Goal: Information Seeking & Learning: Understand process/instructions

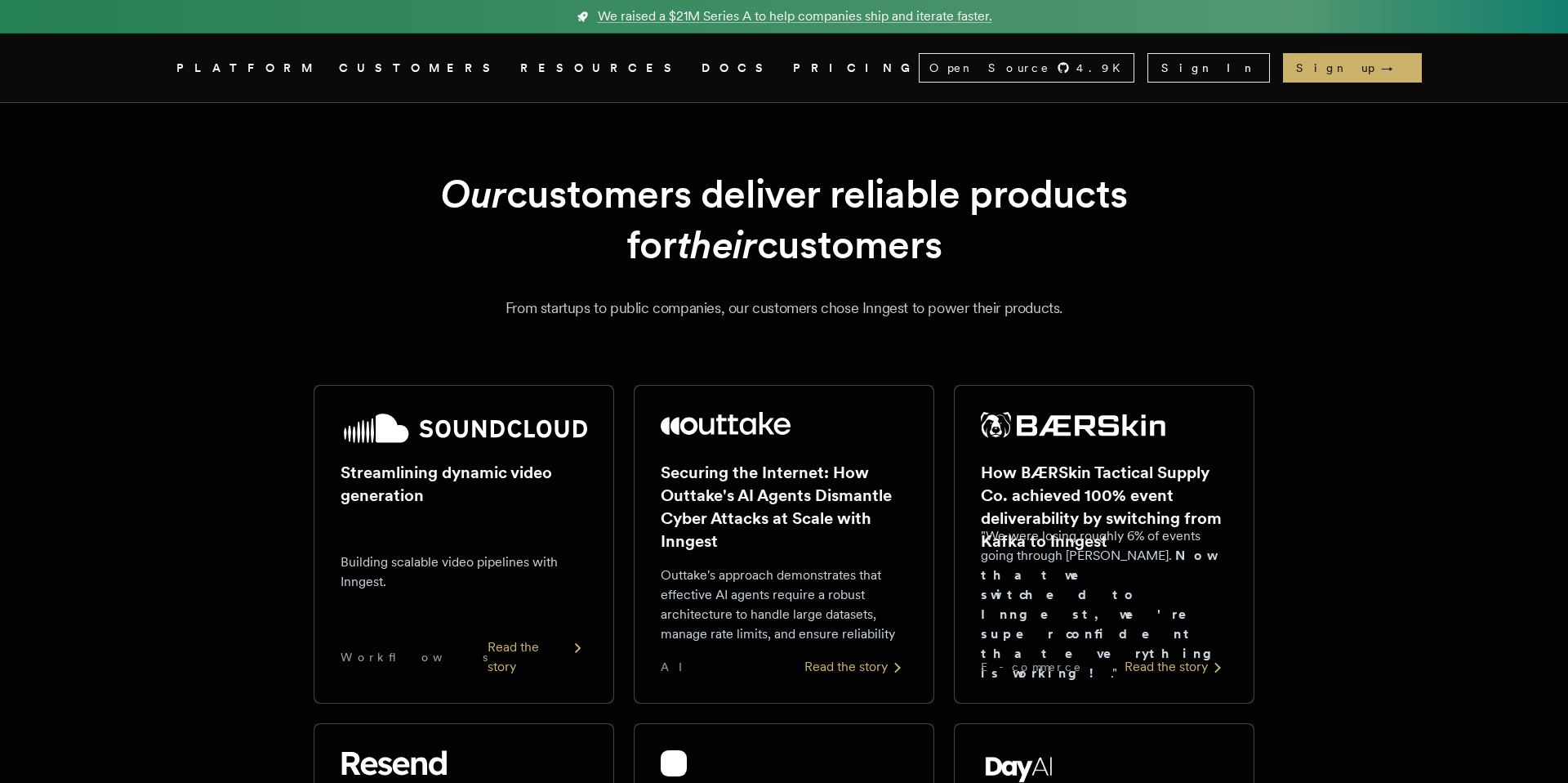
click at [702, 72] on link "DOCS" at bounding box center [738, 68] width 72 height 21
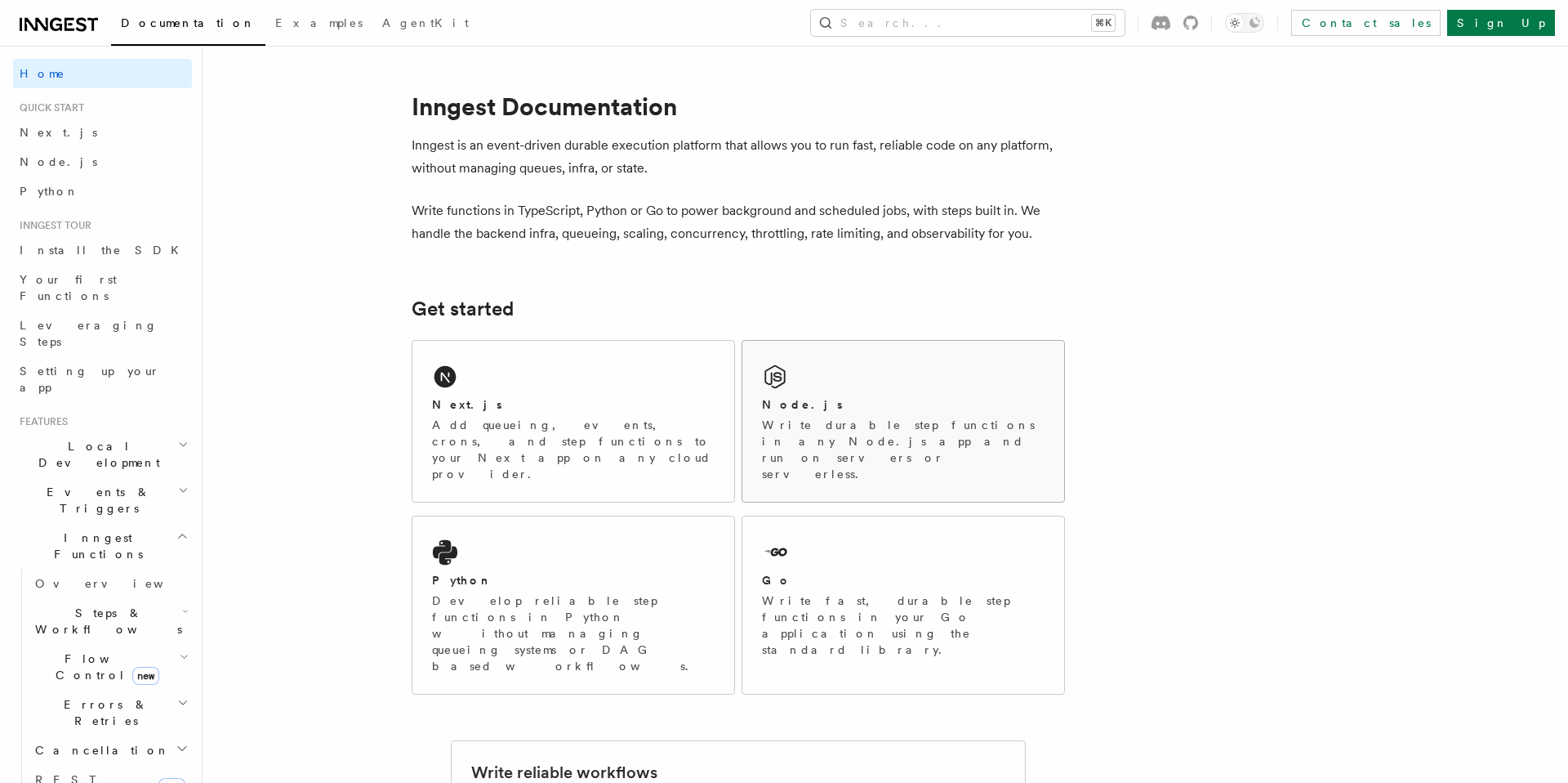
click at [784, 421] on p "Write durable step functions in any Node.js app and run on servers or serverles…" at bounding box center [903, 449] width 282 height 66
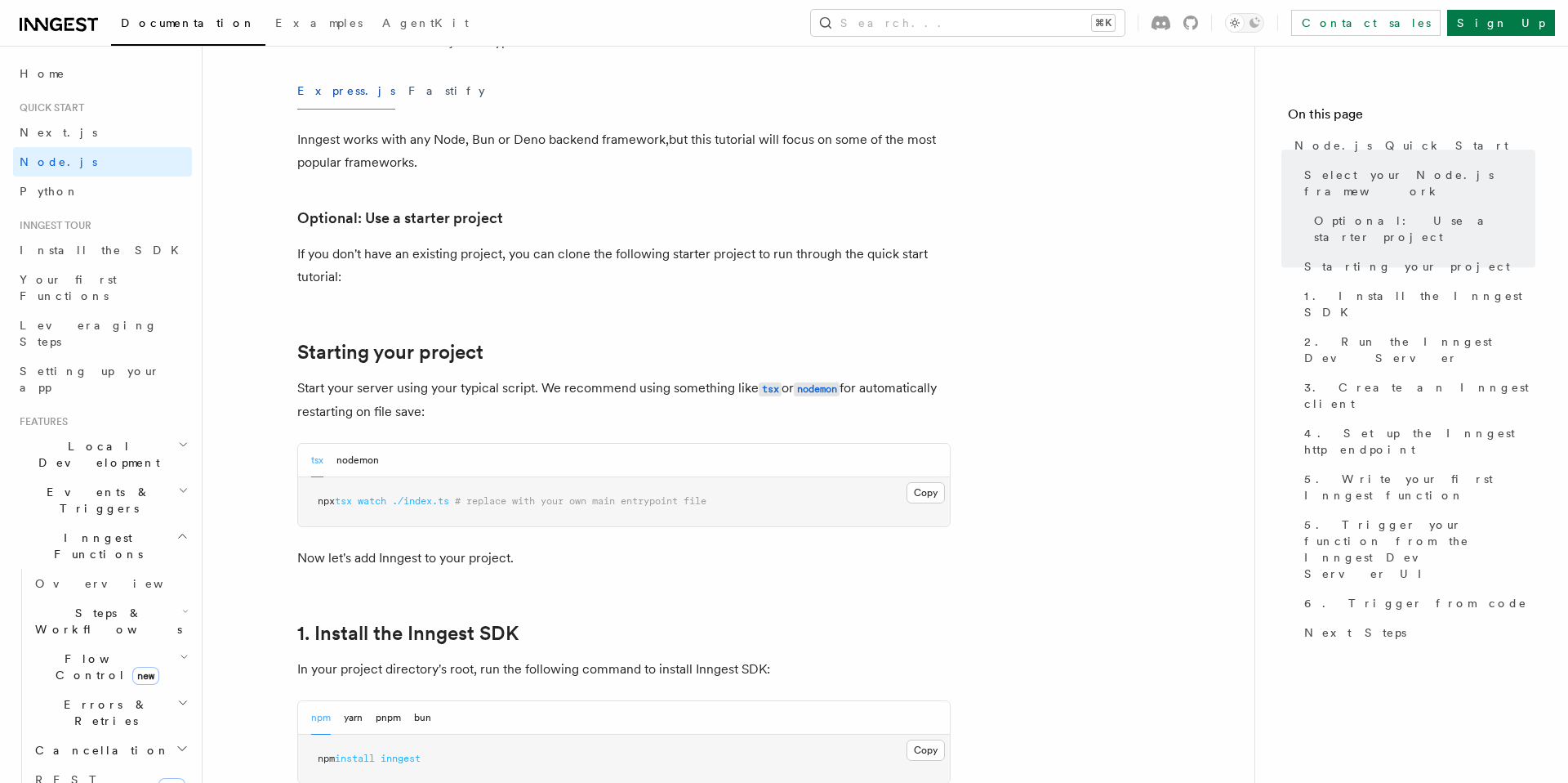
scroll to position [508, 0]
click at [350, 457] on button "nodemon" at bounding box center [357, 457] width 42 height 33
click at [311, 462] on button "tsx" at bounding box center [318, 457] width 13 height 33
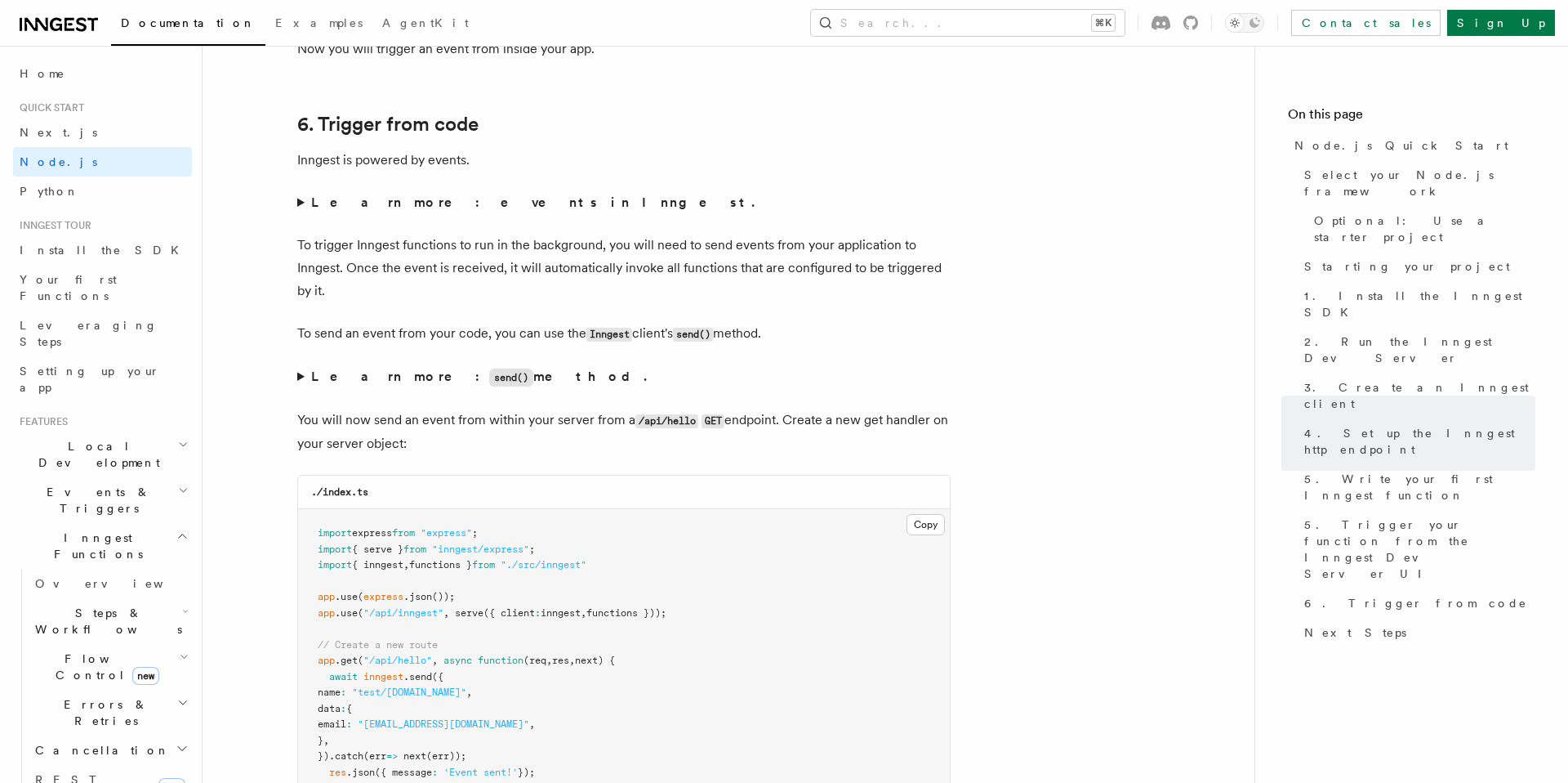
scroll to position [8302, 0]
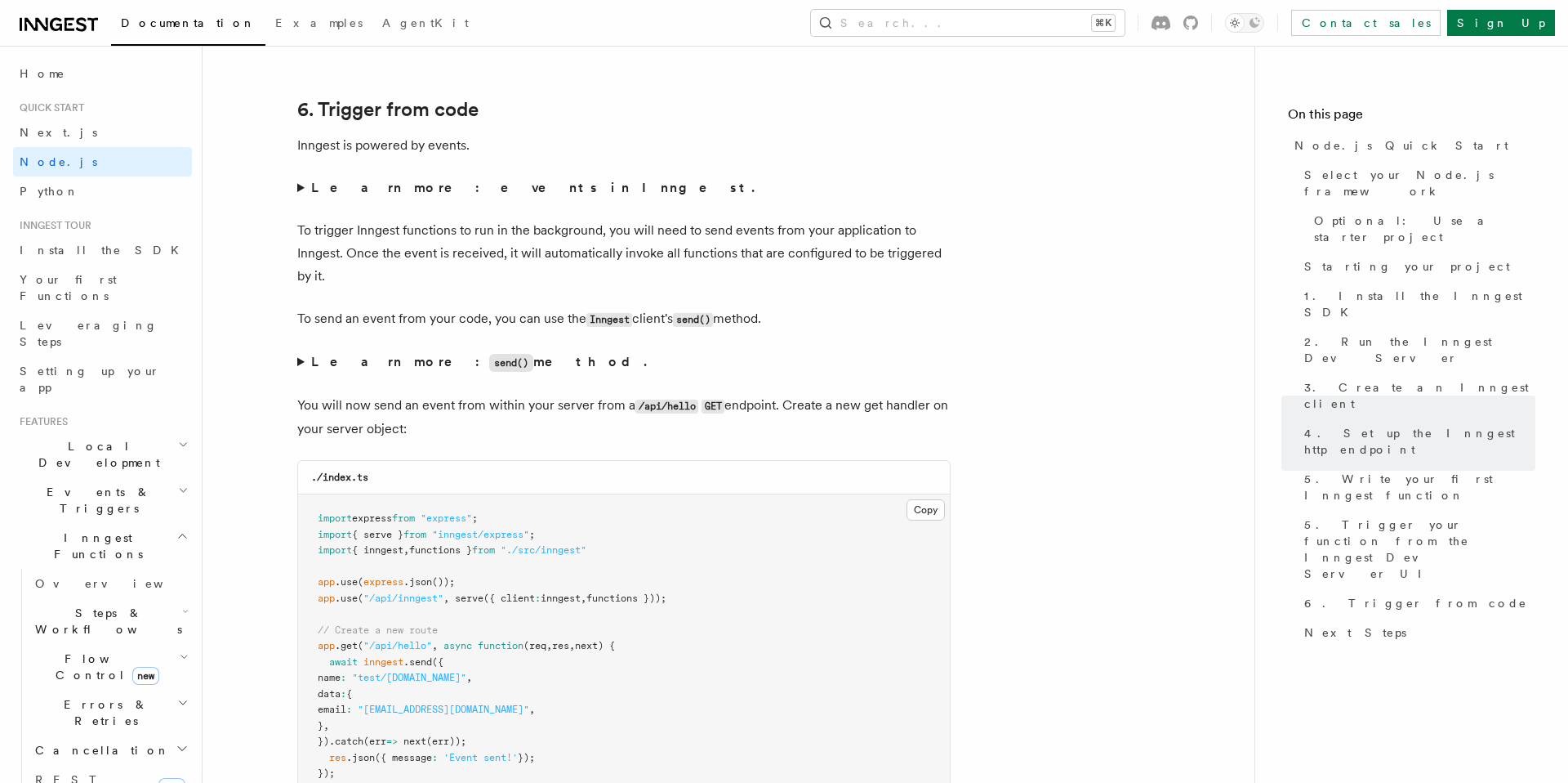
click at [298, 200] on summary "Learn more: events in Inngest." at bounding box center [623, 187] width 653 height 22
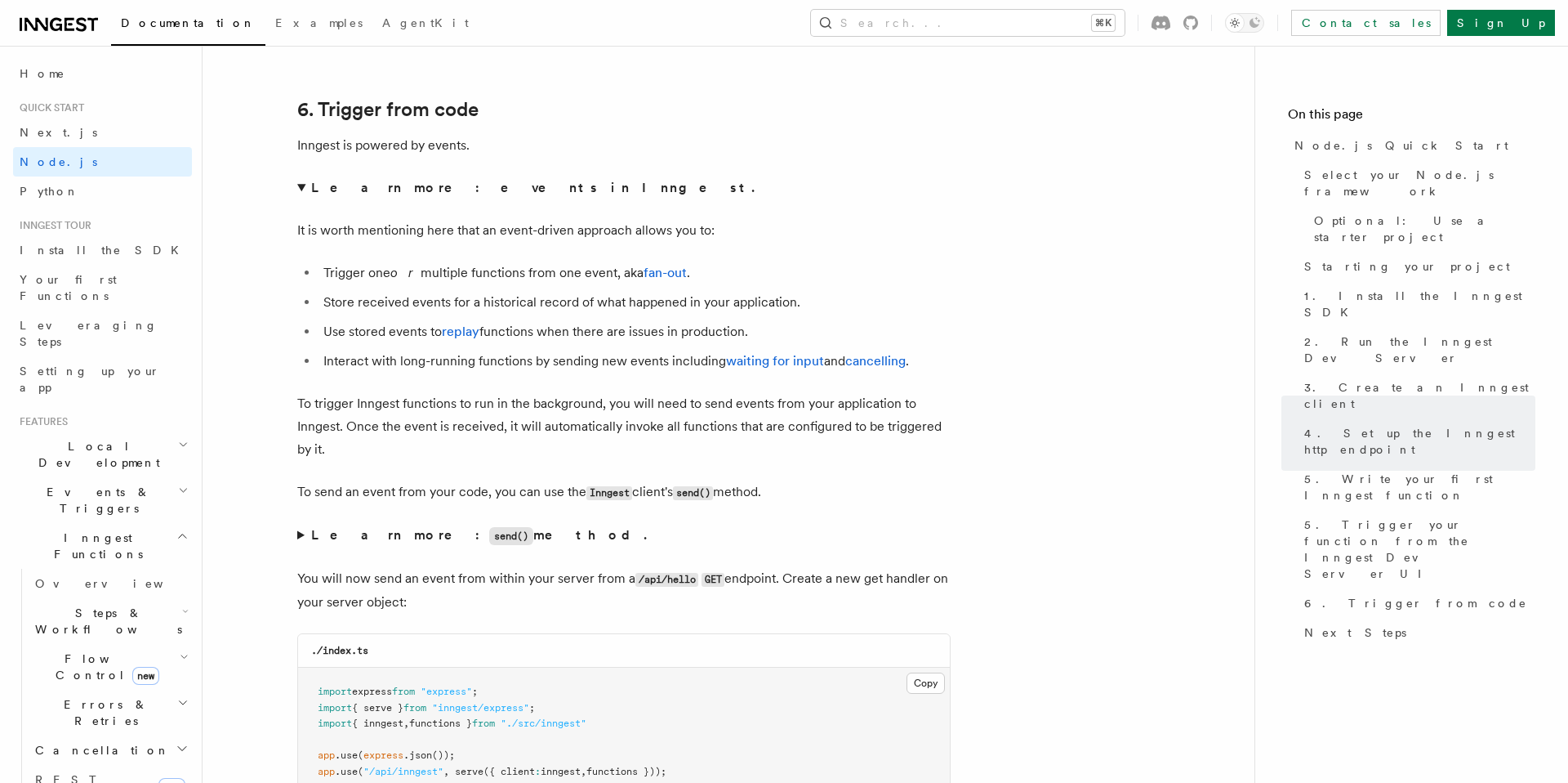
click at [303, 200] on summary "Learn more: events in Inngest." at bounding box center [623, 187] width 653 height 22
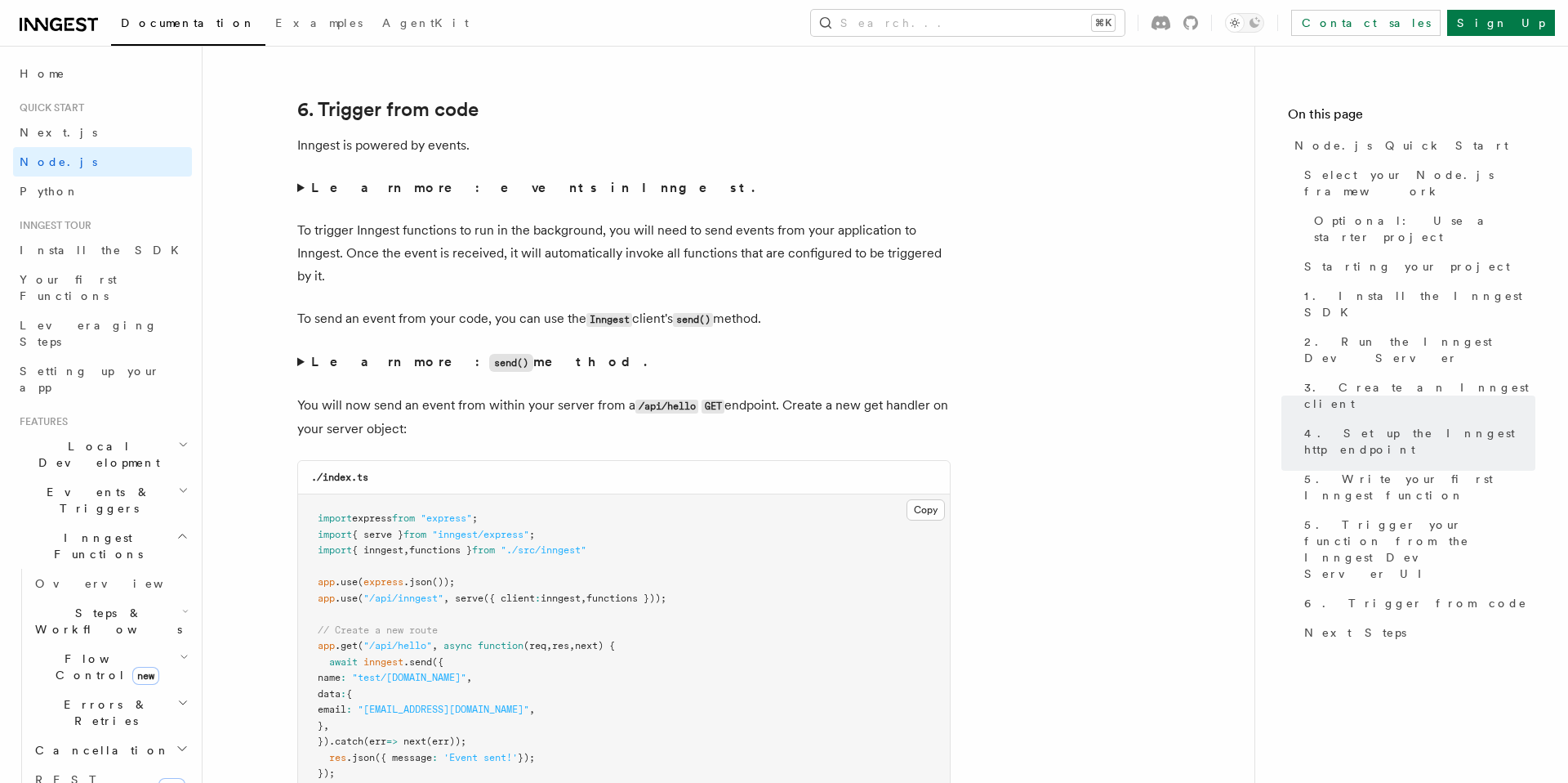
click at [297, 374] on summary "Learn more: send() method." at bounding box center [623, 363] width 653 height 23
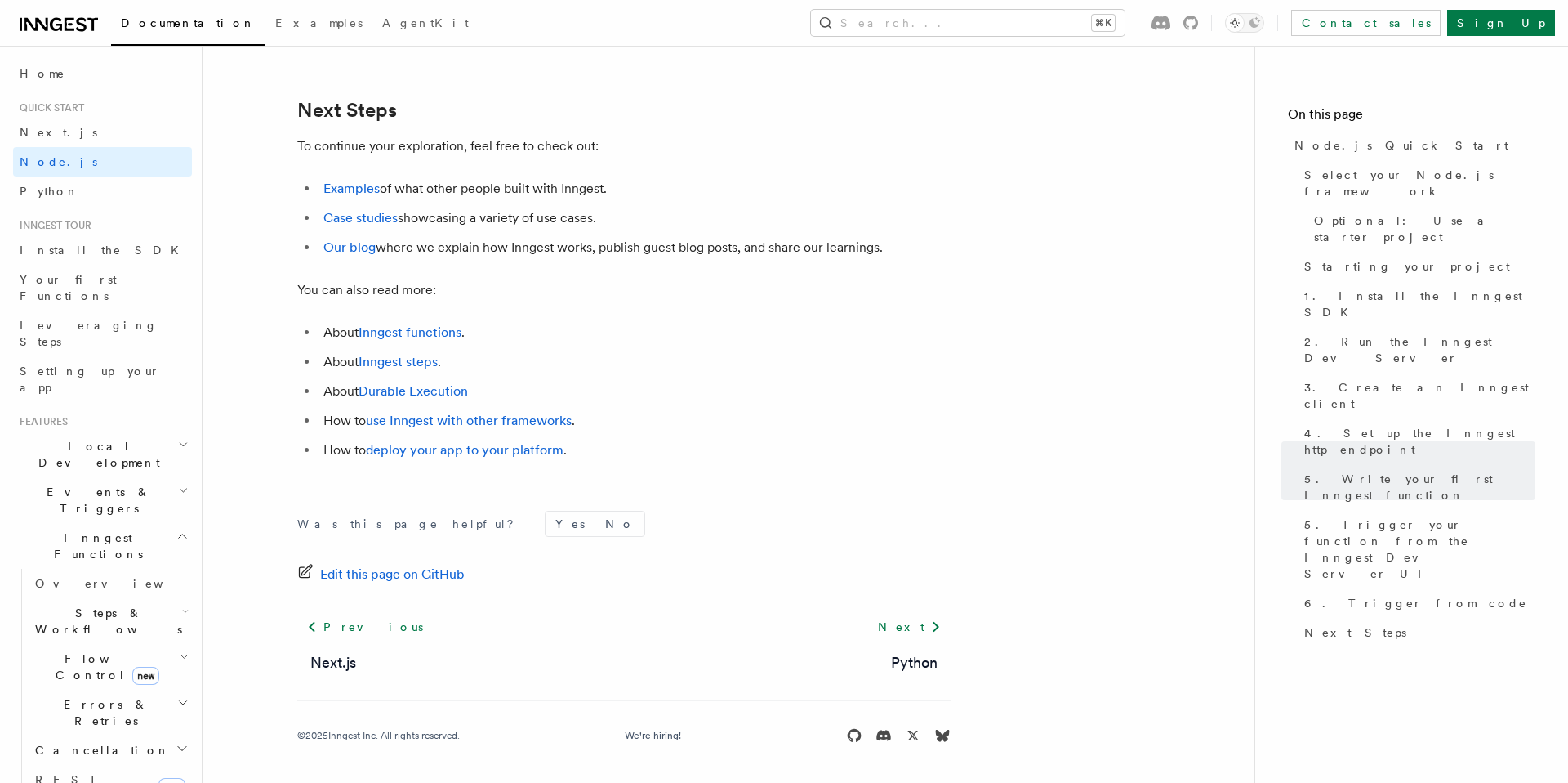
scroll to position [10412, 0]
click at [1043, 36] on div "Documentation Examples AgentKit Search... ⌘K Contact sales Sign Up" at bounding box center [784, 22] width 1568 height 46
click at [1051, 26] on button "Search... ⌘K" at bounding box center [968, 22] width 314 height 26
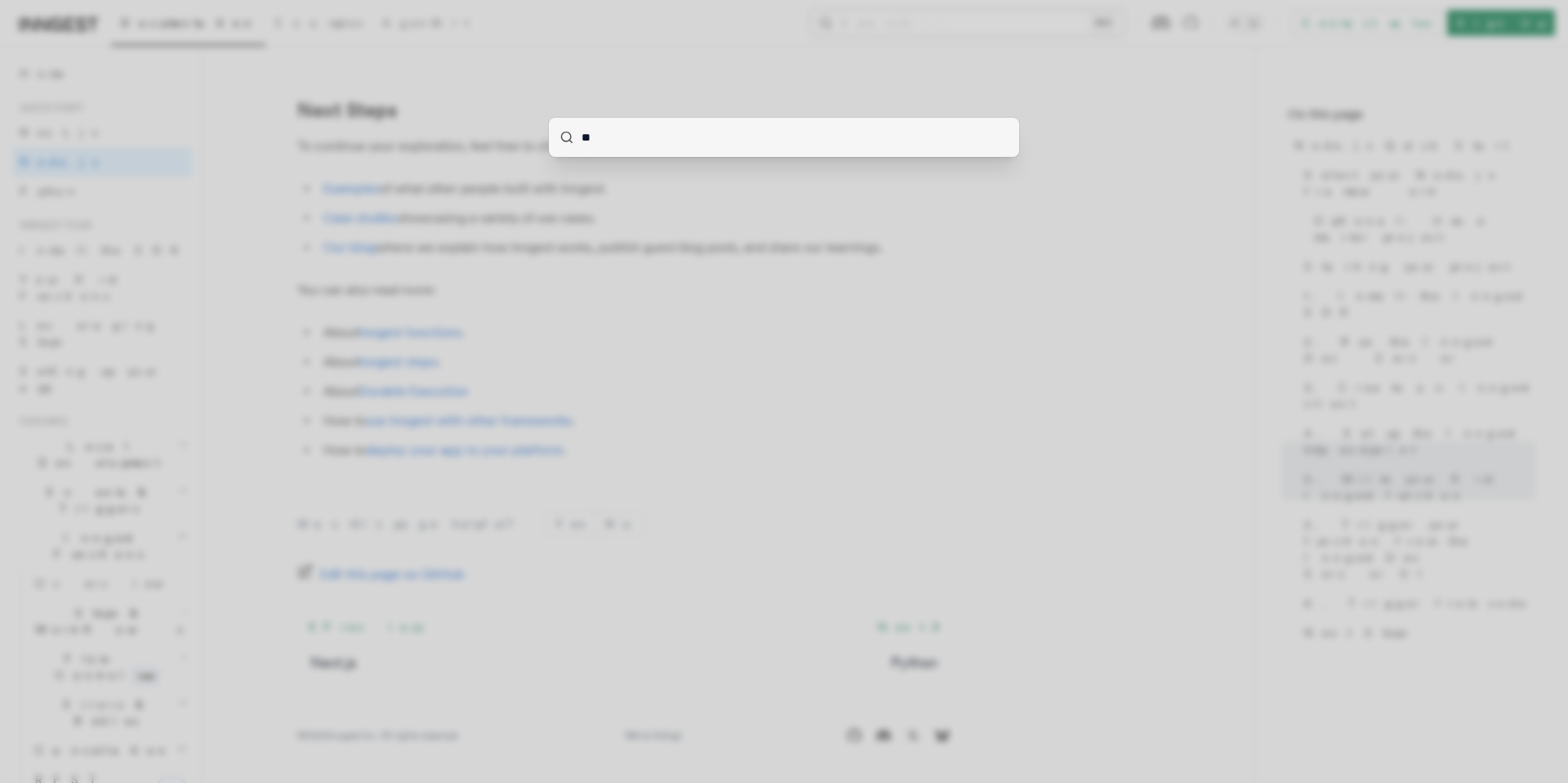
type input "*"
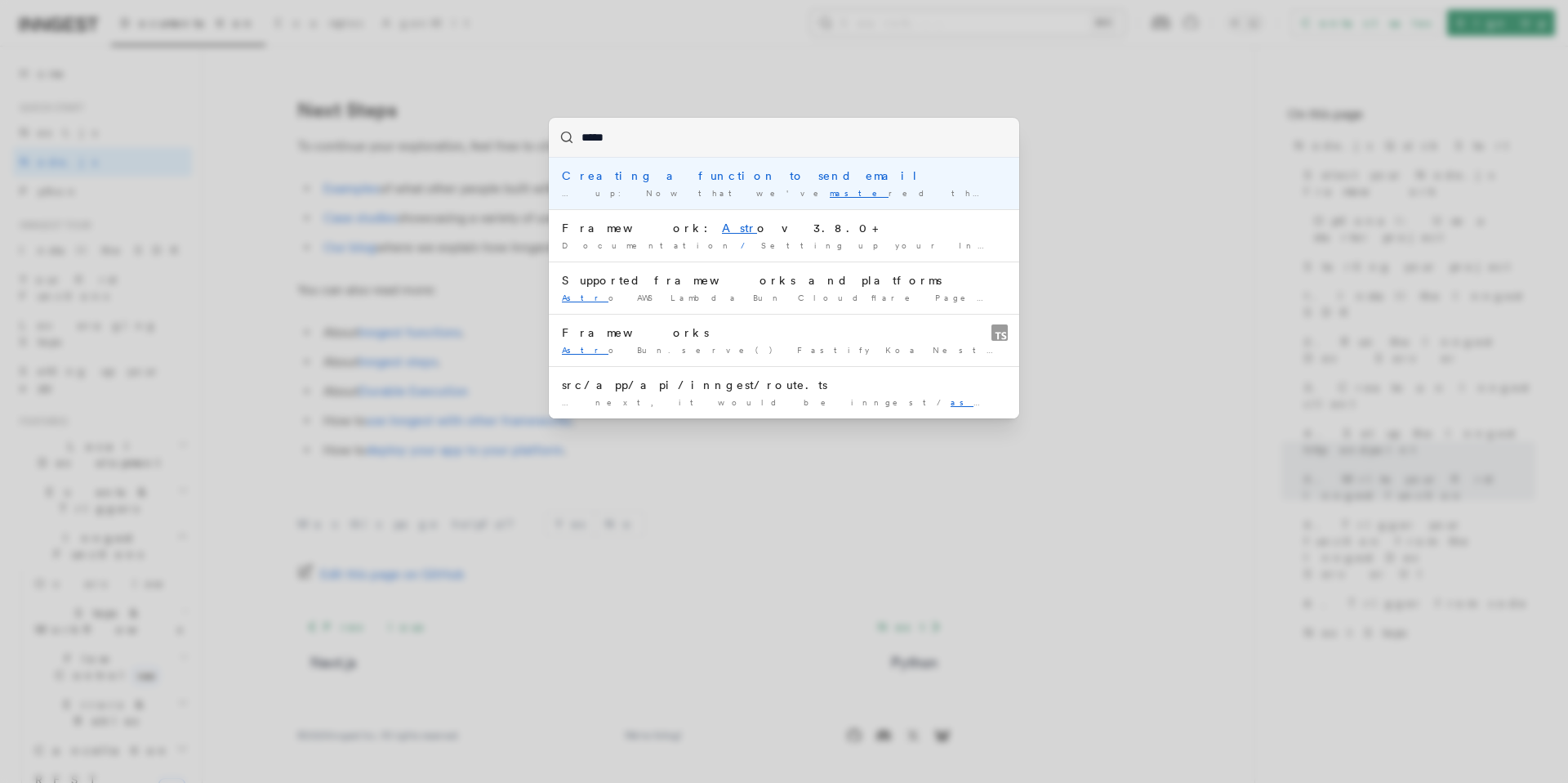
type input "******"
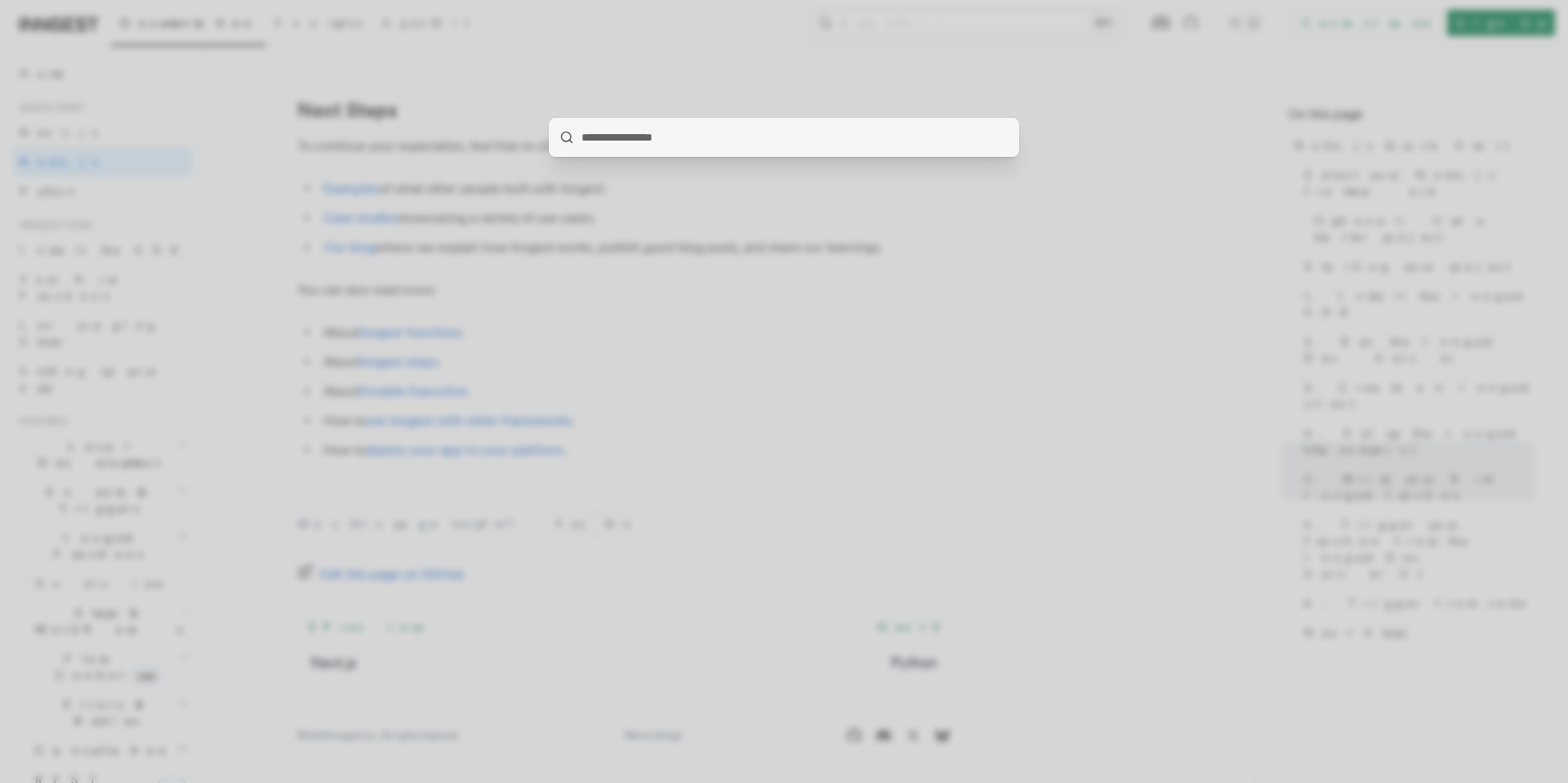
click at [1080, 127] on div at bounding box center [784, 392] width 1568 height 783
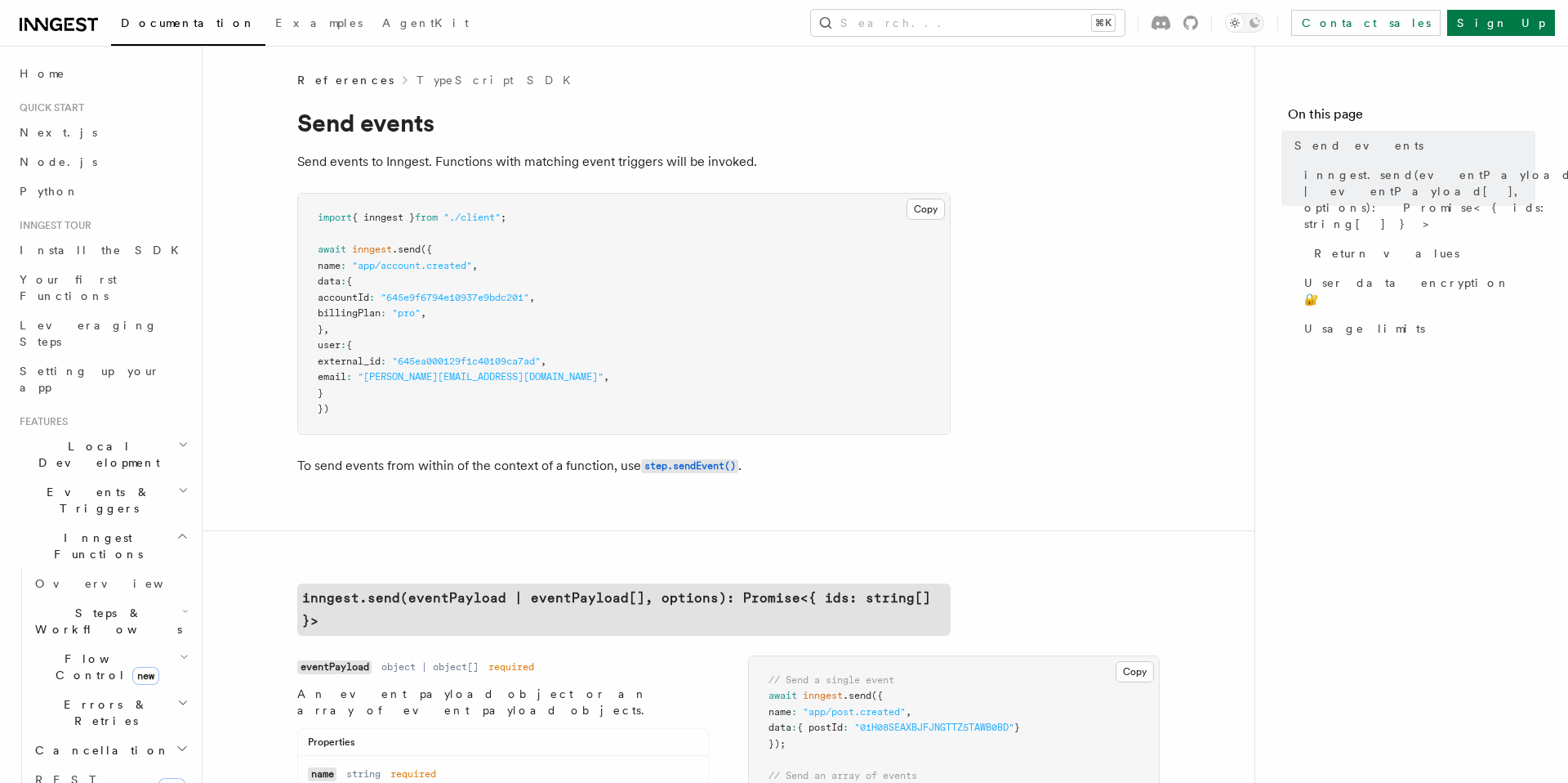
click at [181, 742] on icon "button" at bounding box center [182, 748] width 13 height 14
